Goal: Task Accomplishment & Management: Complete application form

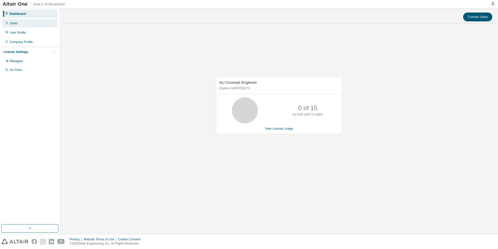
click at [14, 26] on div "Users" at bounding box center [30, 23] width 56 height 8
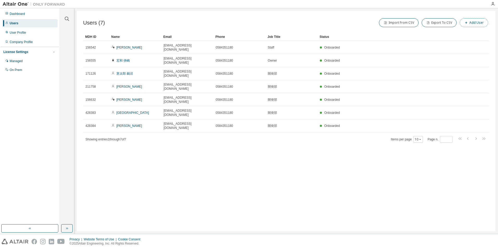
click at [472, 20] on button "Add User" at bounding box center [474, 22] width 28 height 9
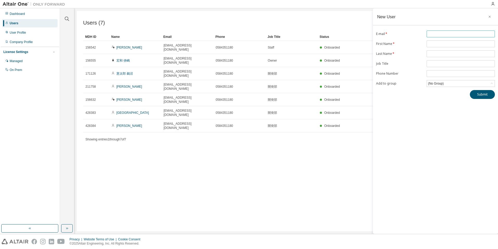
click at [445, 33] on input "text" at bounding box center [461, 34] width 66 height 4
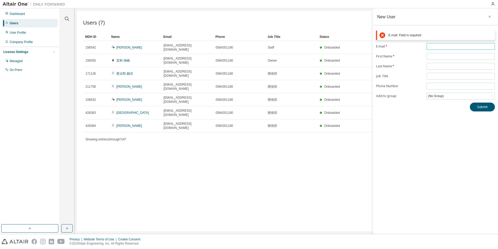
click at [451, 47] on input "text" at bounding box center [461, 46] width 66 height 4
paste input "**********"
type input "**********"
click at [434, 58] on form "**********" at bounding box center [435, 71] width 119 height 56
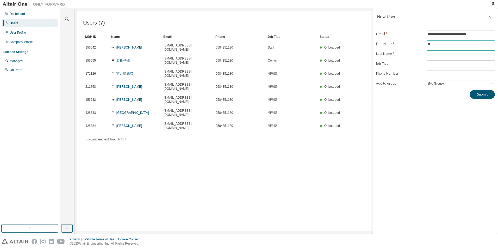
type input "**"
click at [439, 52] on input "text" at bounding box center [461, 54] width 66 height 4
type input "**"
click at [445, 64] on input "text" at bounding box center [461, 63] width 66 height 4
type input "***"
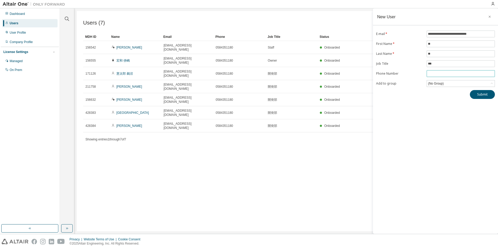
click at [445, 73] on input "tel" at bounding box center [461, 73] width 66 height 4
type input "*"
type input "**********"
click at [488, 83] on div "(No Group)" at bounding box center [461, 83] width 68 height 6
click at [441, 105] on li "532 - 開発部" at bounding box center [460, 104] width 67 height 7
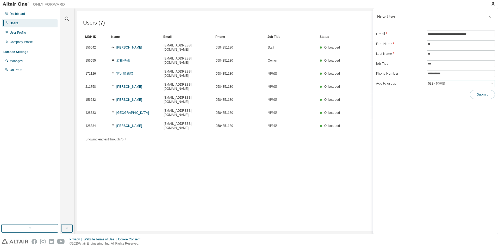
click at [482, 97] on button "Submit" at bounding box center [482, 94] width 25 height 9
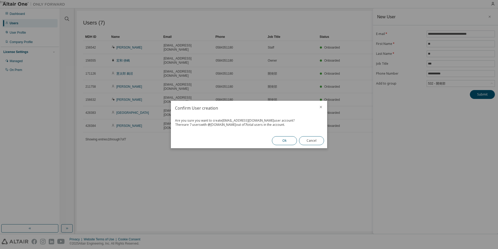
click at [288, 142] on button "Ok" at bounding box center [284, 140] width 25 height 9
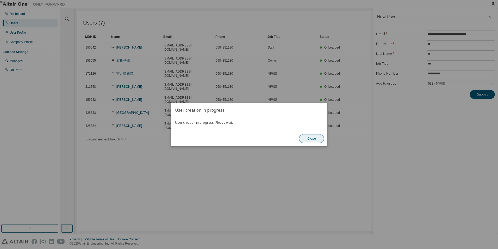
click at [316, 139] on button "Close" at bounding box center [311, 138] width 25 height 9
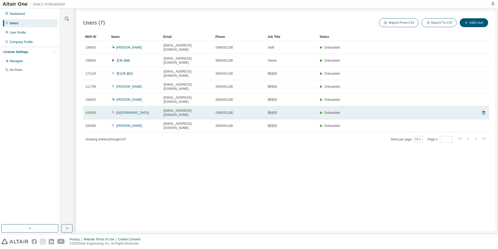
click at [177, 108] on span "mi.oohashi@matsunaga-w.co.jp" at bounding box center [187, 112] width 47 height 8
click at [325, 111] on span "Onboarded" at bounding box center [332, 113] width 16 height 4
click at [122, 111] on link "大橋 港" at bounding box center [132, 113] width 33 height 4
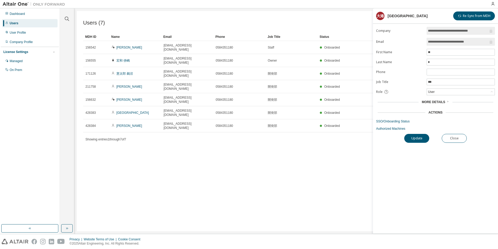
click at [213, 147] on div "Users (7) Import From CSV Export To CSV Add User Clear Load Save Save As Field …" at bounding box center [286, 121] width 419 height 220
click at [453, 138] on button "Close" at bounding box center [454, 138] width 25 height 9
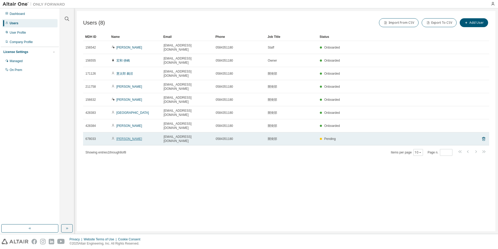
click at [117, 137] on link "松本 愛子" at bounding box center [129, 139] width 26 height 4
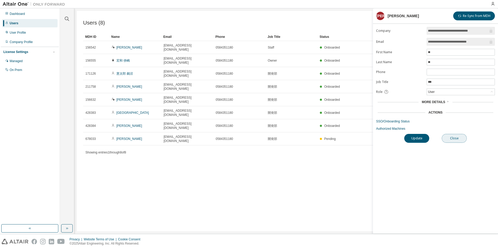
click at [456, 140] on button "Close" at bounding box center [454, 138] width 25 height 9
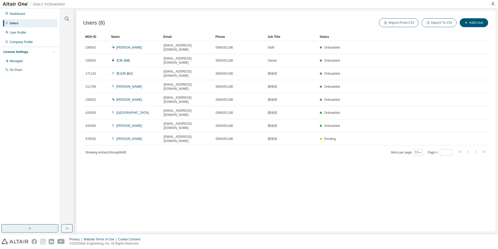
click at [32, 230] on button "button" at bounding box center [29, 228] width 57 height 8
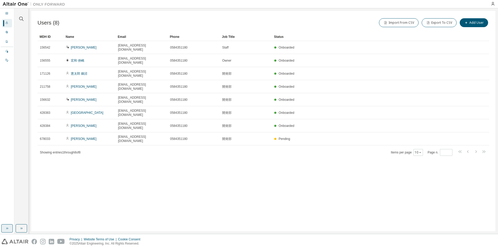
click at [8, 229] on icon "button" at bounding box center [7, 228] width 4 height 4
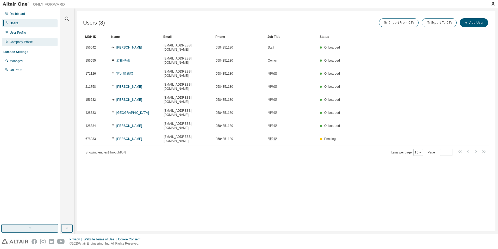
click at [23, 43] on div "Company Profile" at bounding box center [21, 42] width 23 height 4
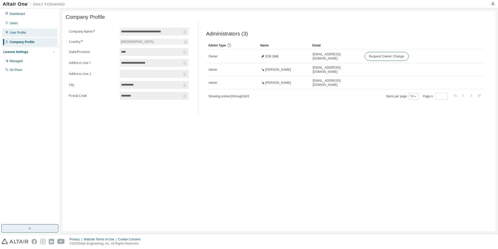
click at [17, 33] on div "User Profile" at bounding box center [18, 32] width 16 height 4
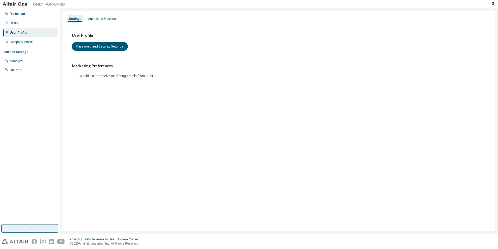
click at [16, 54] on div "License Settings" at bounding box center [15, 52] width 25 height 4
click at [20, 52] on div "License Settings" at bounding box center [15, 52] width 25 height 4
click at [17, 60] on div "Managed" at bounding box center [16, 61] width 13 height 4
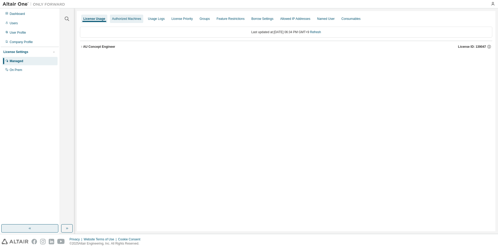
click at [116, 19] on div "Authorized Machines" at bounding box center [126, 19] width 29 height 4
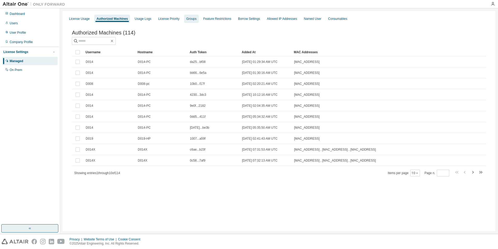
click at [192, 19] on div "Groups" at bounding box center [191, 19] width 10 height 4
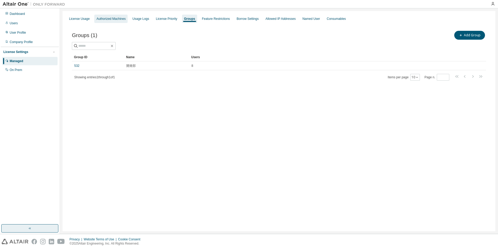
click at [101, 19] on div "Authorized Machines" at bounding box center [110, 19] width 29 height 4
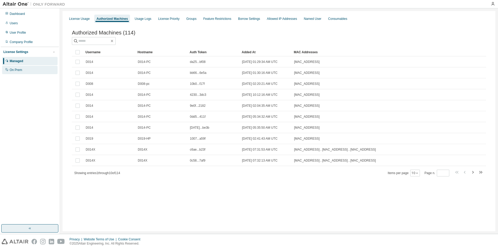
click at [16, 71] on div "On Prem" at bounding box center [16, 70] width 13 height 4
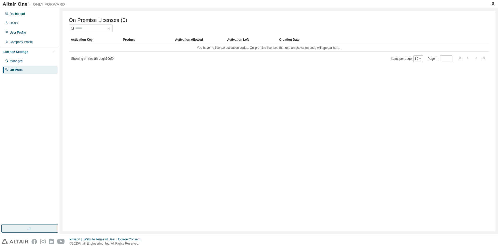
click at [17, 4] on img at bounding box center [35, 4] width 65 height 5
click at [11, 4] on img at bounding box center [35, 4] width 65 height 5
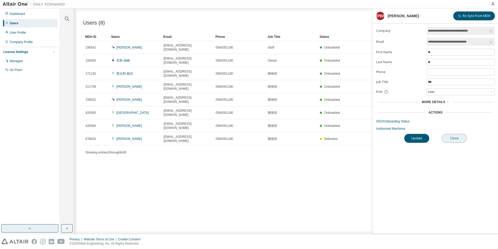
click at [454, 138] on button "Close" at bounding box center [454, 138] width 25 height 9
